Goal: Information Seeking & Learning: Check status

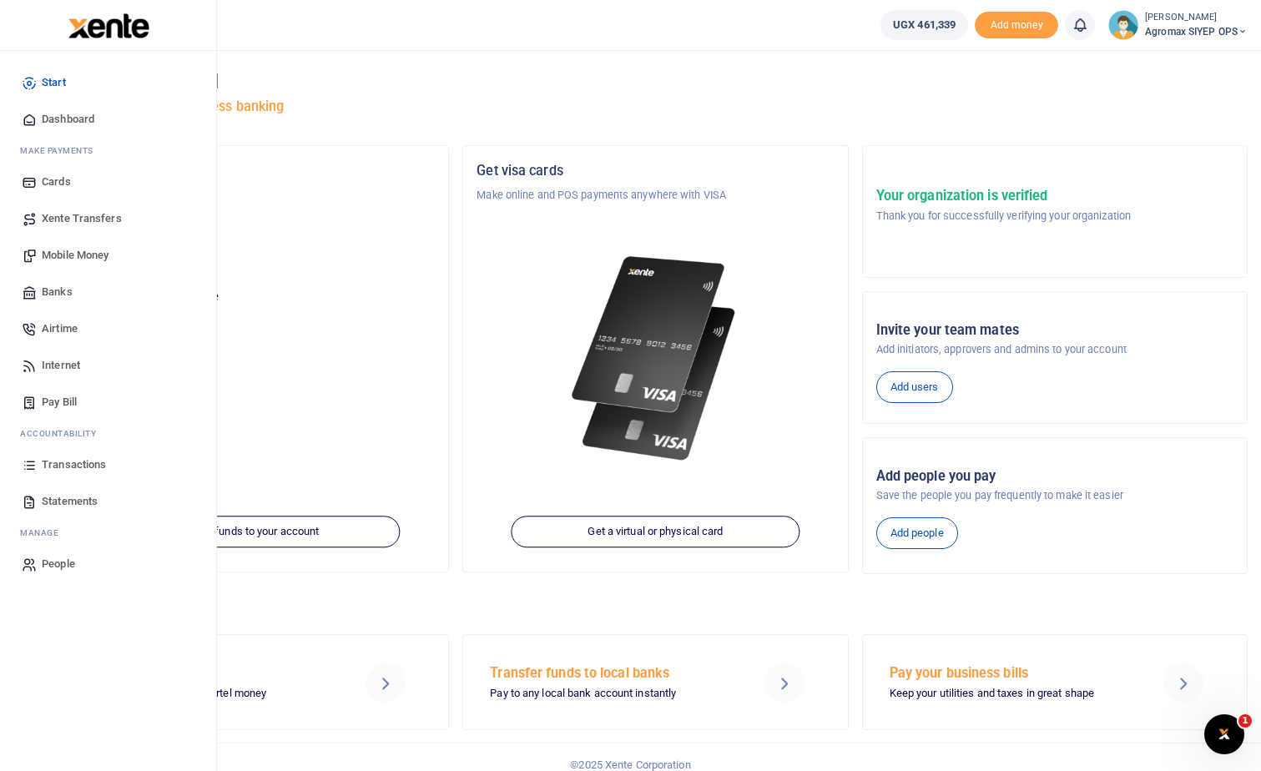
click at [59, 464] on span "Transactions" at bounding box center [74, 464] width 64 height 17
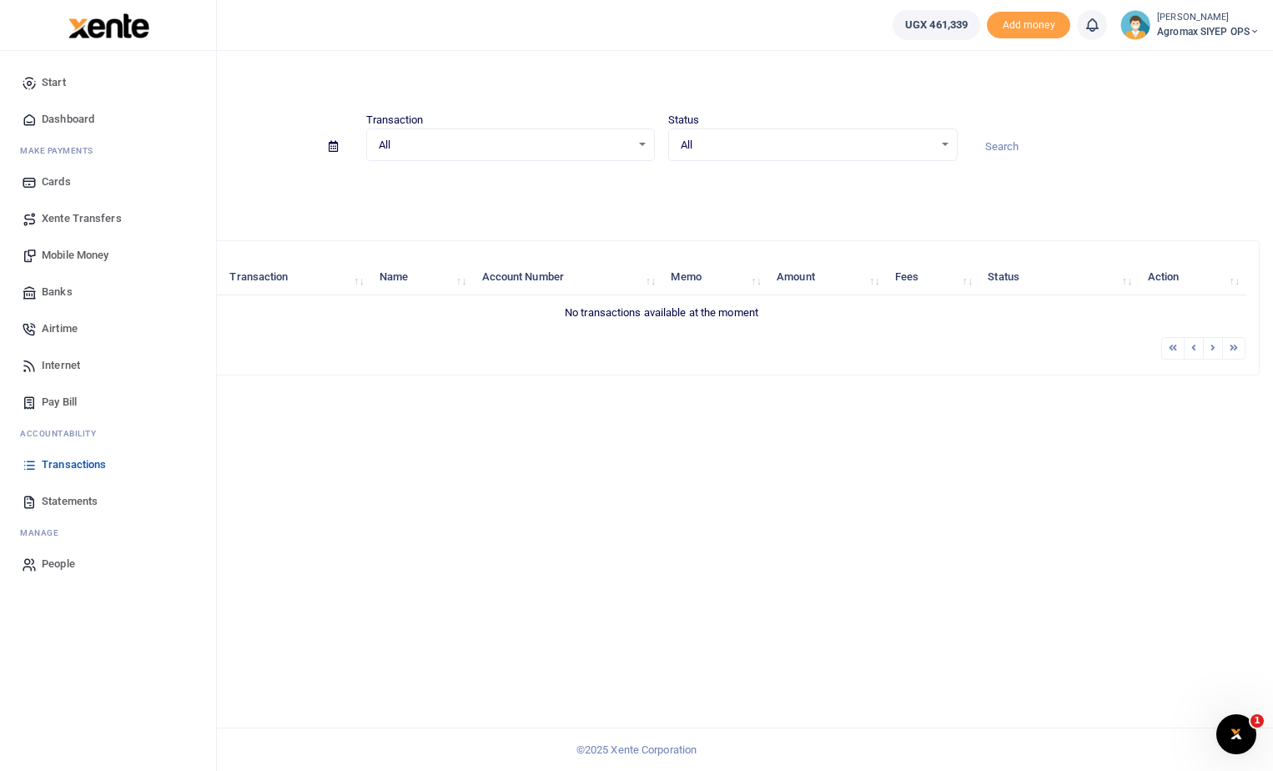
click at [71, 467] on span "Transactions" at bounding box center [74, 464] width 64 height 17
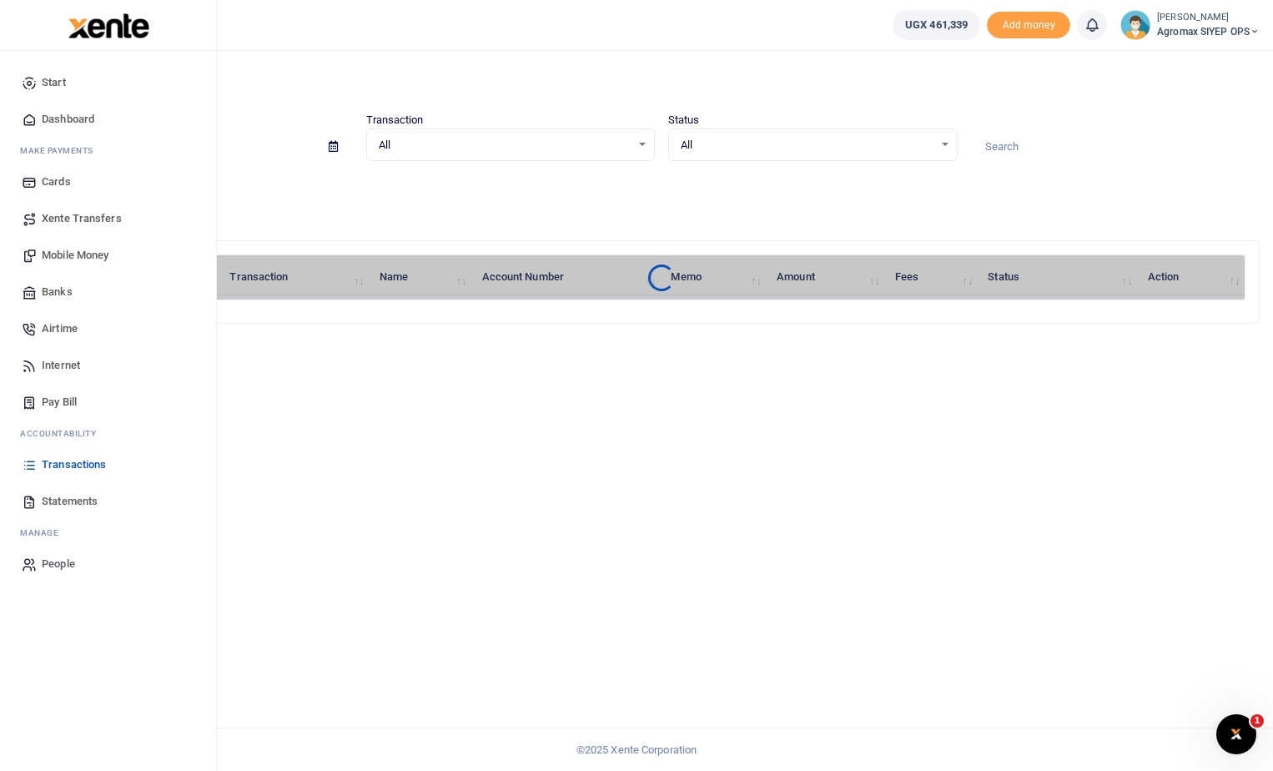
click at [49, 116] on span "Dashboard" at bounding box center [68, 119] width 53 height 17
click at [68, 119] on span "Dashboard" at bounding box center [68, 119] width 53 height 17
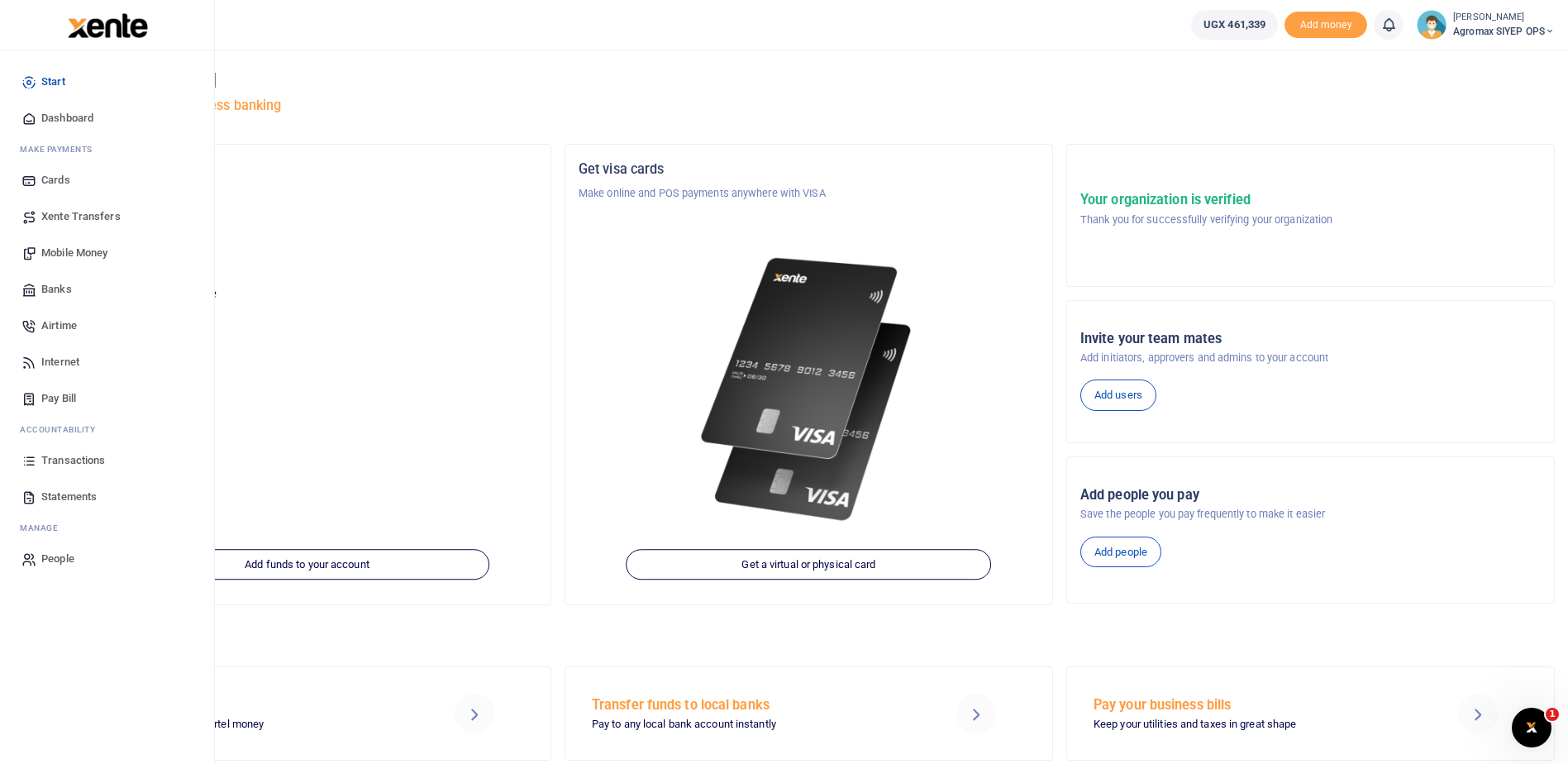
click at [62, 459] on span "Transactions" at bounding box center [73, 460] width 63 height 17
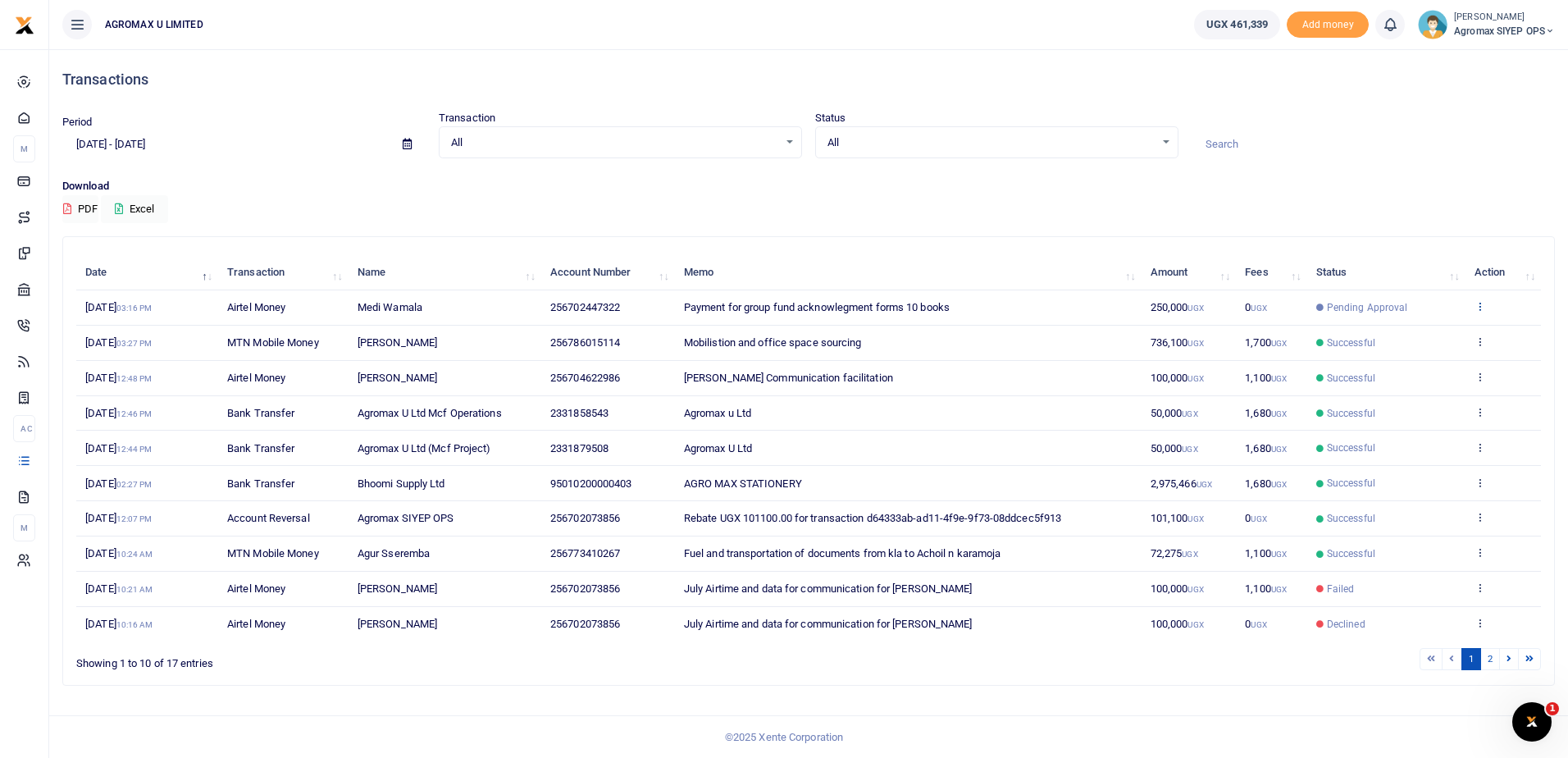
click at [1483, 307] on icon at bounding box center [1480, 306] width 11 height 12
click at [1402, 334] on link "View details" at bounding box center [1420, 333] width 130 height 23
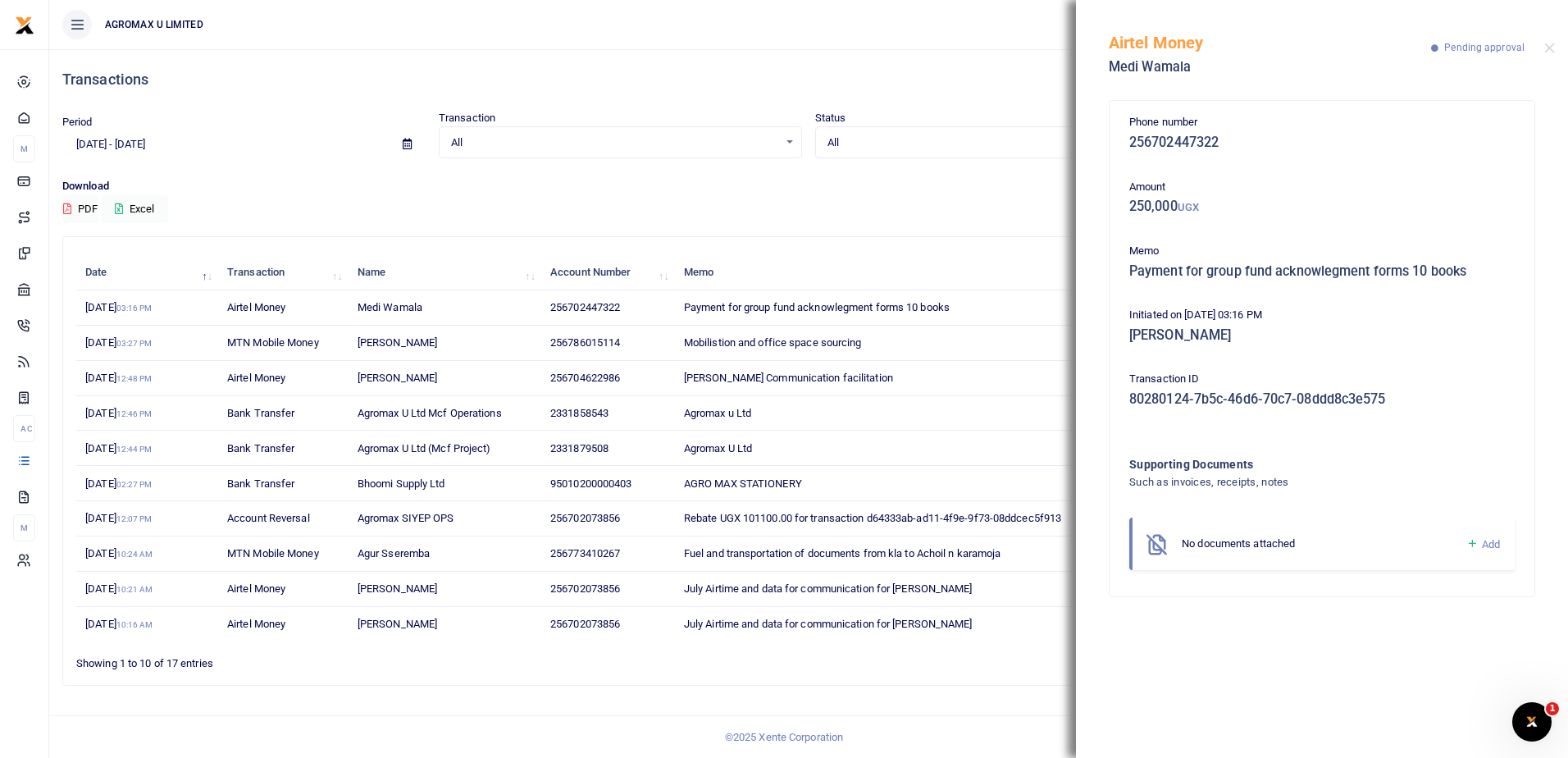
click at [1038, 604] on td "July Airtime and data for communication for [PERSON_NAME]" at bounding box center [908, 590] width 467 height 35
click at [943, 29] on ul "AGROMAX U LIMITED" at bounding box center [615, 25] width 1132 height 49
click at [947, 27] on ul "AGROMAX U LIMITED" at bounding box center [615, 25] width 1132 height 49
click at [1551, 52] on button "Close" at bounding box center [1549, 47] width 11 height 11
